Goal: Information Seeking & Learning: Learn about a topic

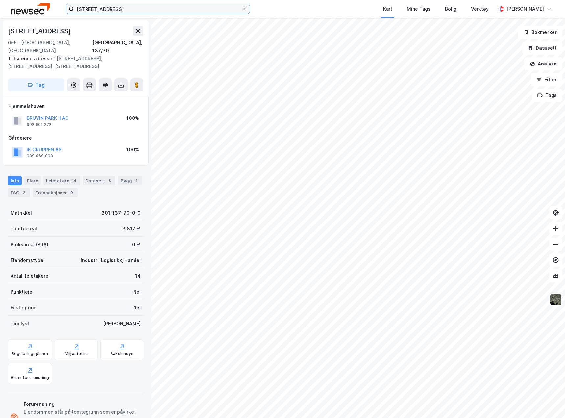
click at [117, 10] on input "[STREET_ADDRESS]" at bounding box center [158, 9] width 168 height 10
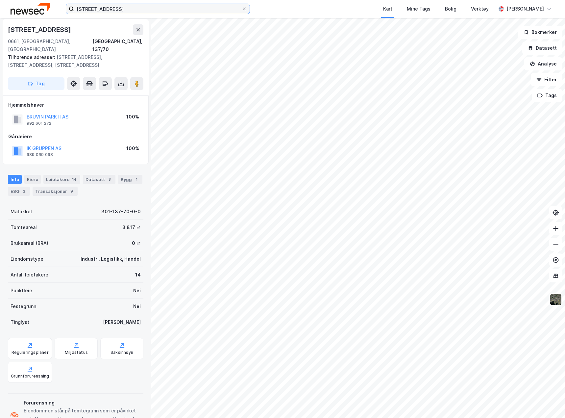
click at [117, 10] on input "[STREET_ADDRESS]" at bounding box center [158, 9] width 168 height 10
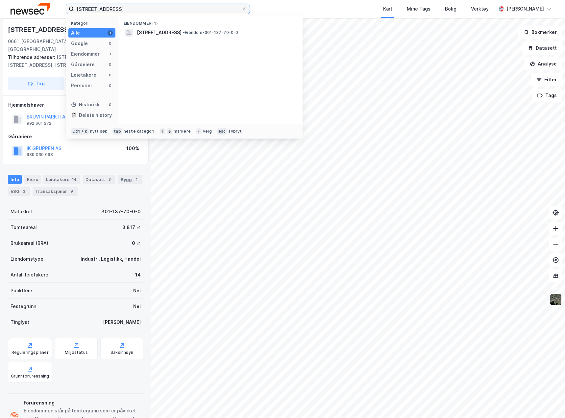
click at [117, 10] on input "[STREET_ADDRESS]" at bounding box center [158, 9] width 168 height 10
type input "41/57, [PERSON_NAME]"
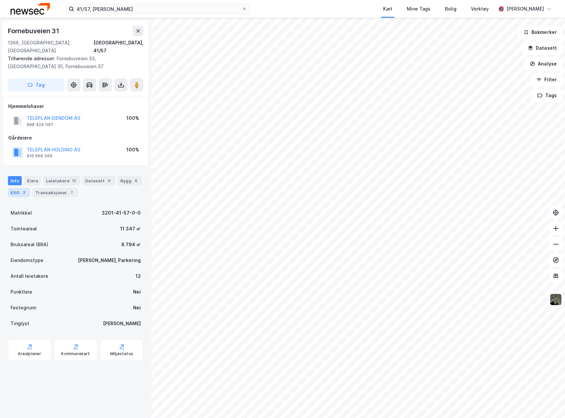
click at [17, 188] on div "ESG 2" at bounding box center [19, 192] width 22 height 9
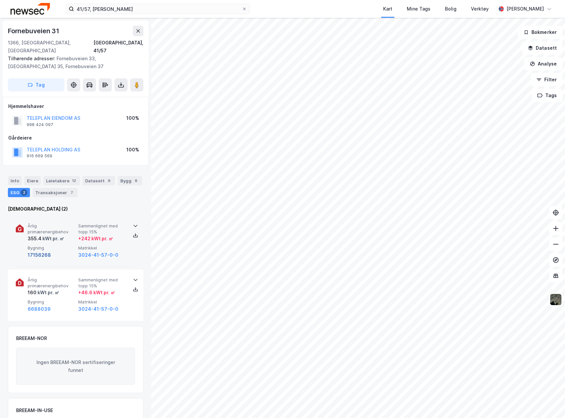
click at [45, 251] on button "17156268" at bounding box center [39, 255] width 23 height 8
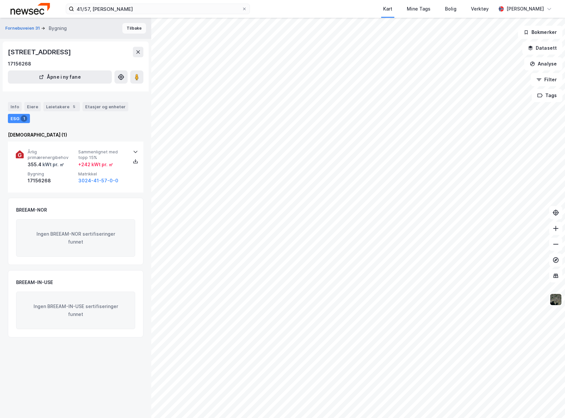
click at [135, 30] on button "Tilbake" at bounding box center [134, 28] width 24 height 11
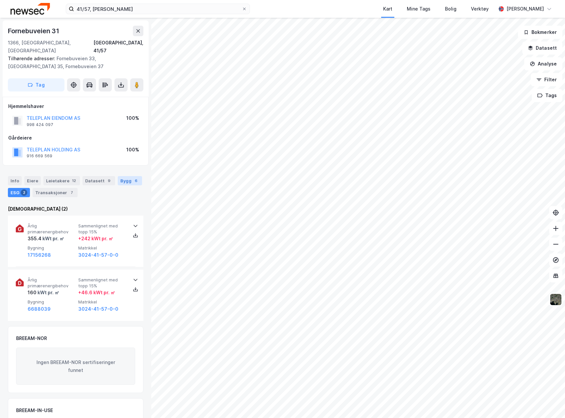
scroll to position [1, 0]
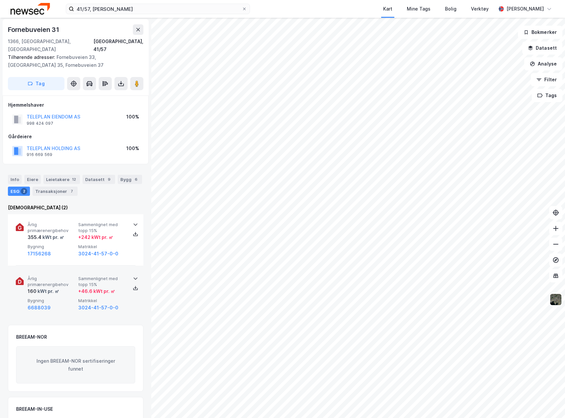
click at [63, 287] on div "160 kWt pr. ㎡" at bounding box center [52, 291] width 48 height 8
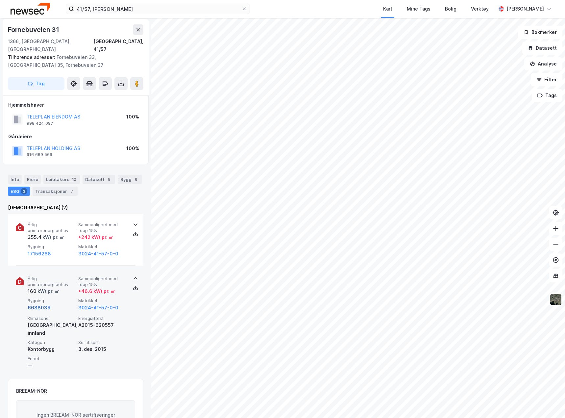
click at [34, 304] on button "6688039" at bounding box center [39, 308] width 23 height 8
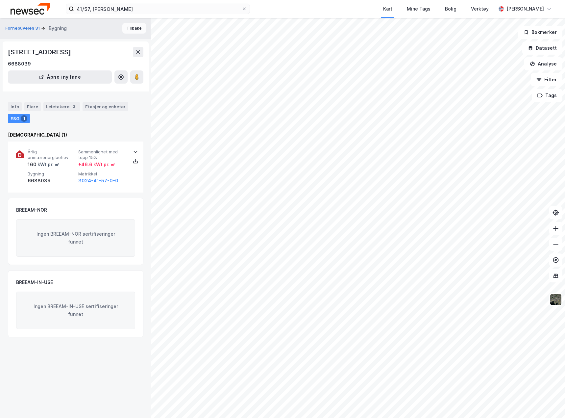
click at [131, 27] on button "Tilbake" at bounding box center [134, 28] width 24 height 11
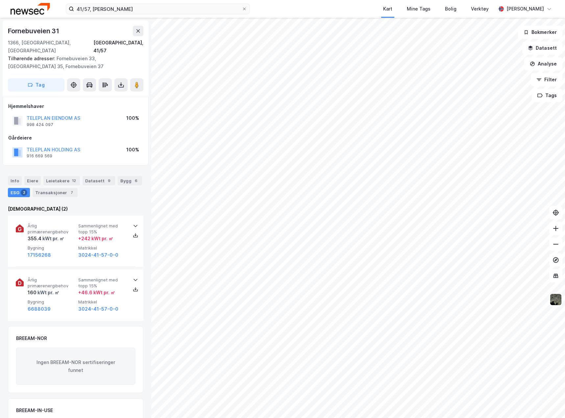
scroll to position [1, 0]
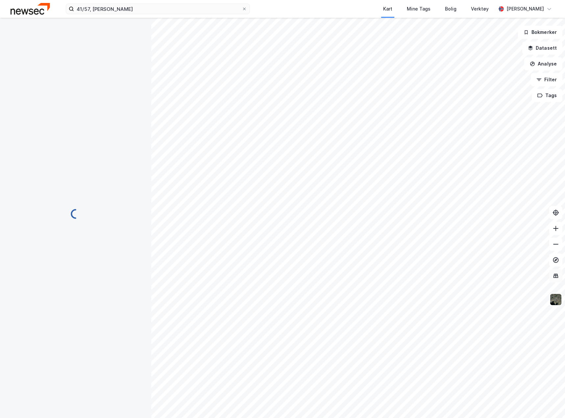
scroll to position [1, 0]
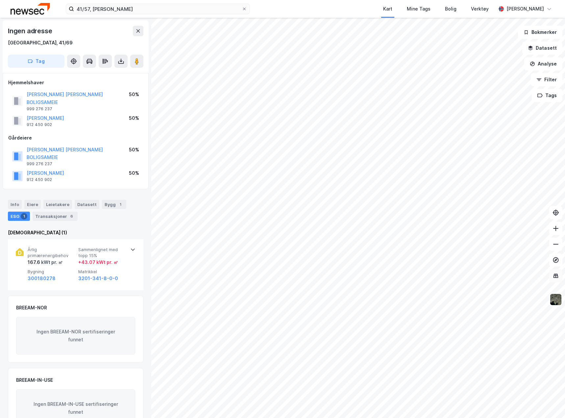
scroll to position [1, 0]
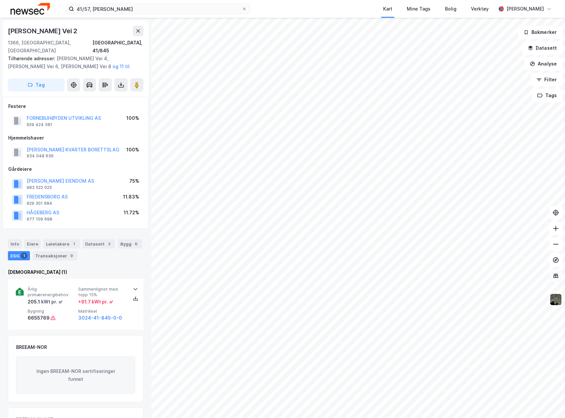
scroll to position [1, 0]
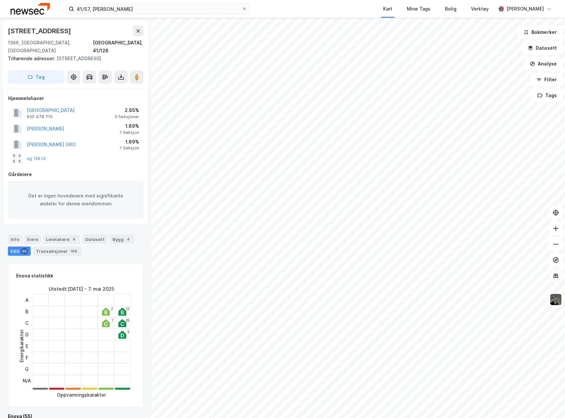
scroll to position [1, 0]
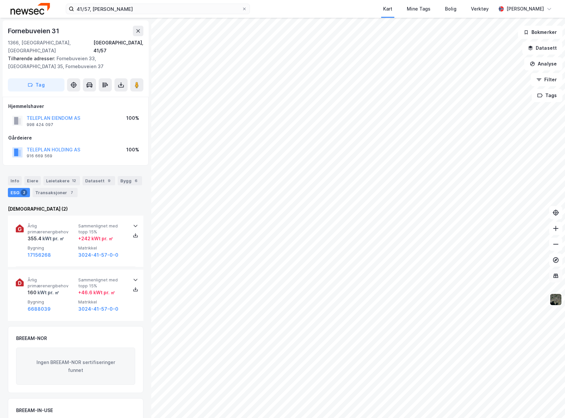
scroll to position [1, 0]
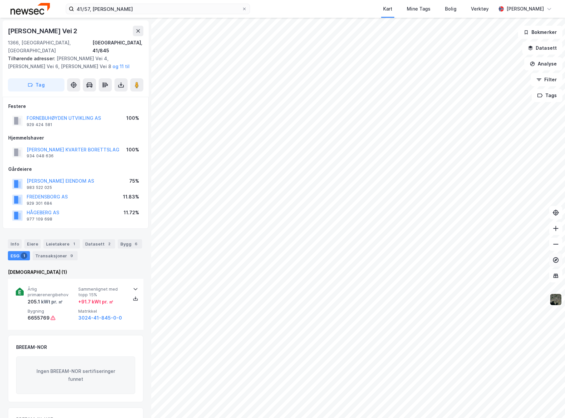
scroll to position [1, 0]
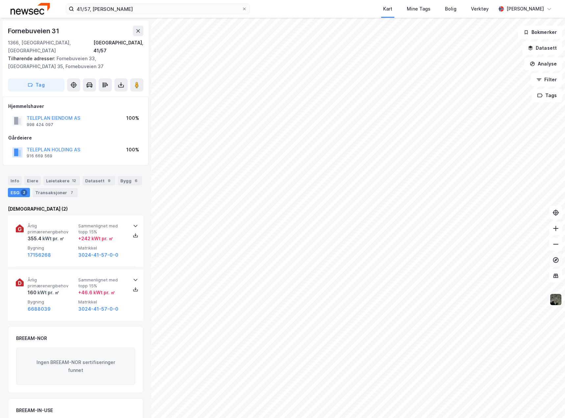
scroll to position [1, 0]
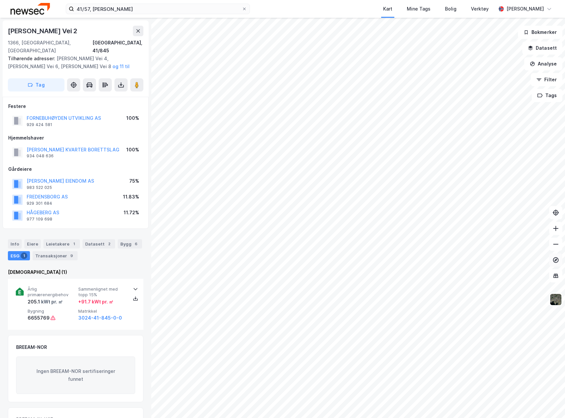
scroll to position [1, 0]
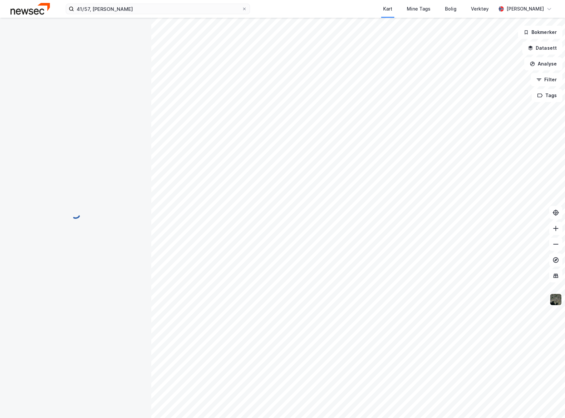
scroll to position [1, 0]
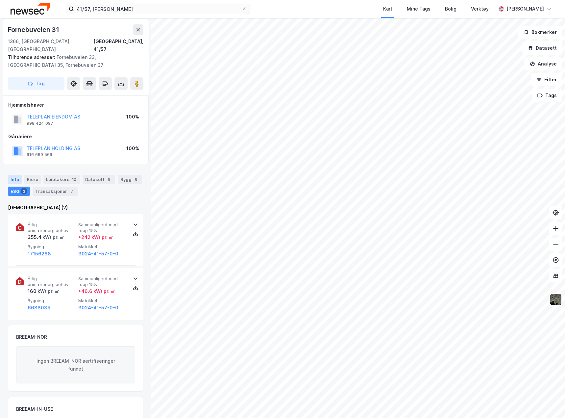
click at [12, 175] on div "Info" at bounding box center [15, 179] width 14 height 9
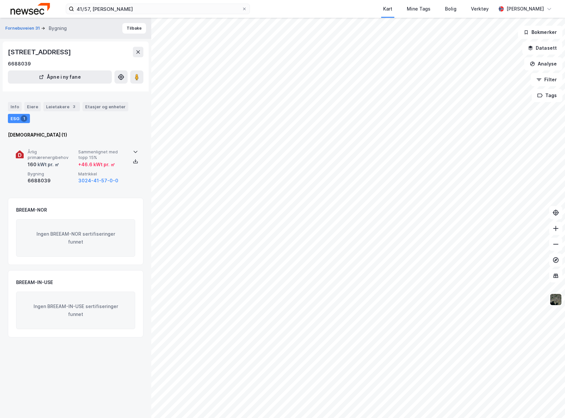
click at [123, 177] on div "3024-41-57-0-0" at bounding box center [102, 181] width 48 height 8
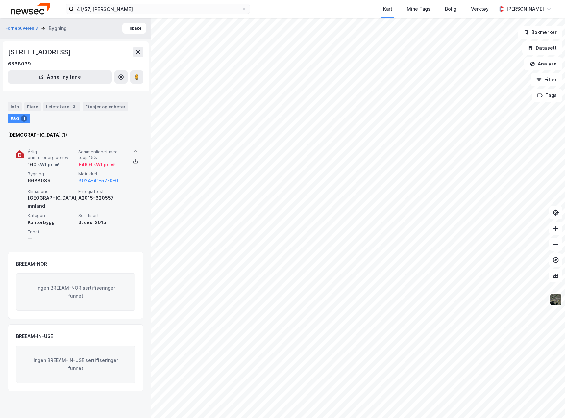
click at [45, 179] on div "6688039" at bounding box center [52, 181] width 48 height 8
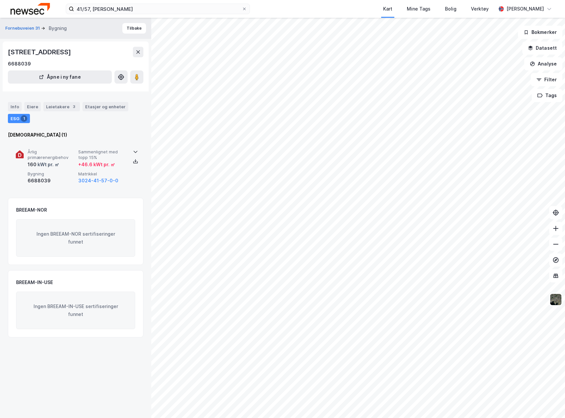
click at [46, 181] on div "6688039" at bounding box center [52, 181] width 48 height 8
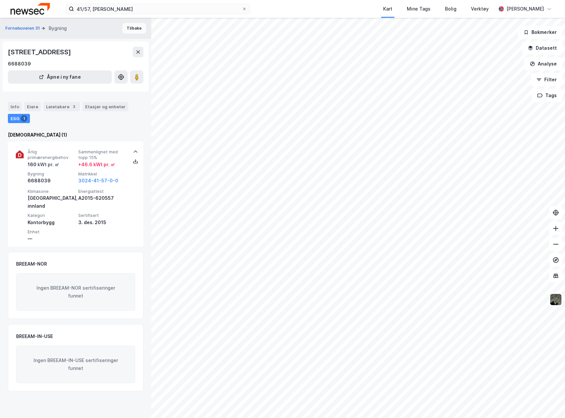
click at [132, 28] on button "Tilbake" at bounding box center [134, 28] width 24 height 11
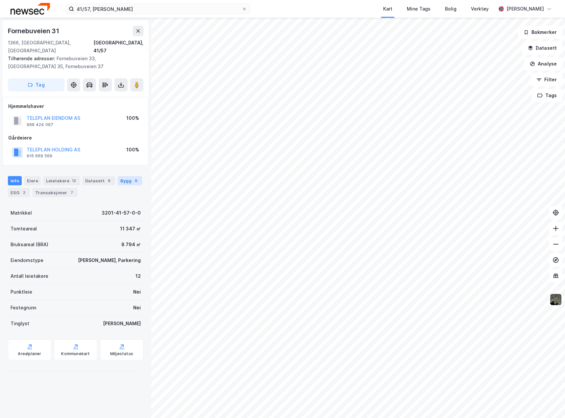
click at [133, 177] on div "6" at bounding box center [136, 180] width 7 height 7
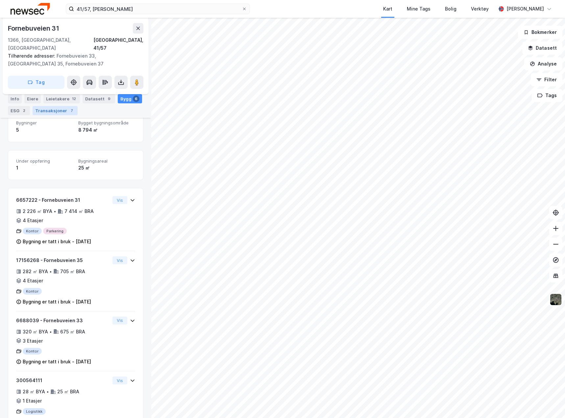
scroll to position [88, 0]
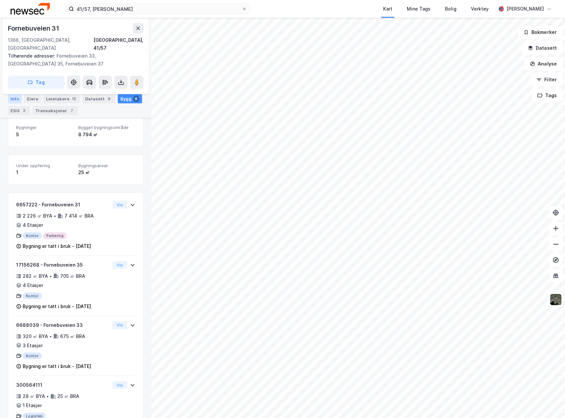
click at [15, 99] on div "Info" at bounding box center [15, 98] width 14 height 9
